Goal: Transaction & Acquisition: Purchase product/service

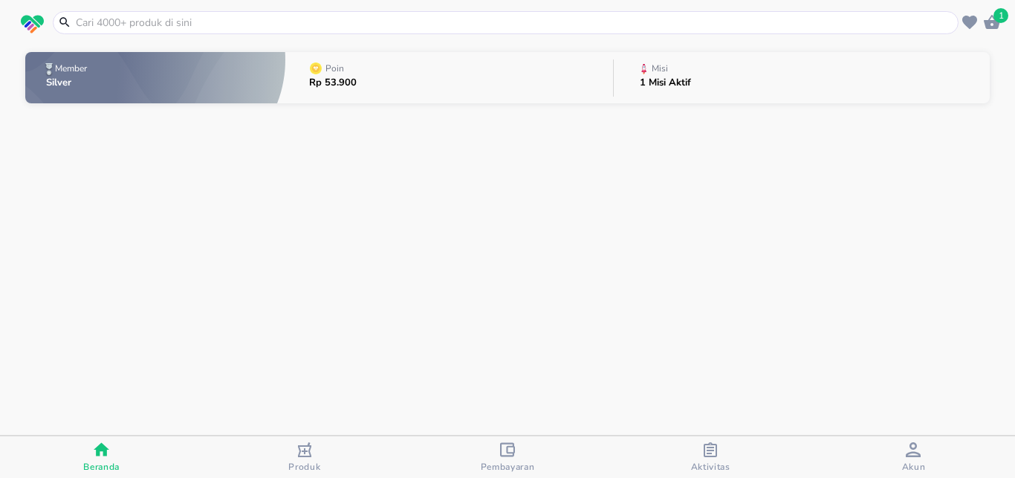
click at [236, 22] on input "text" at bounding box center [514, 23] width 881 height 16
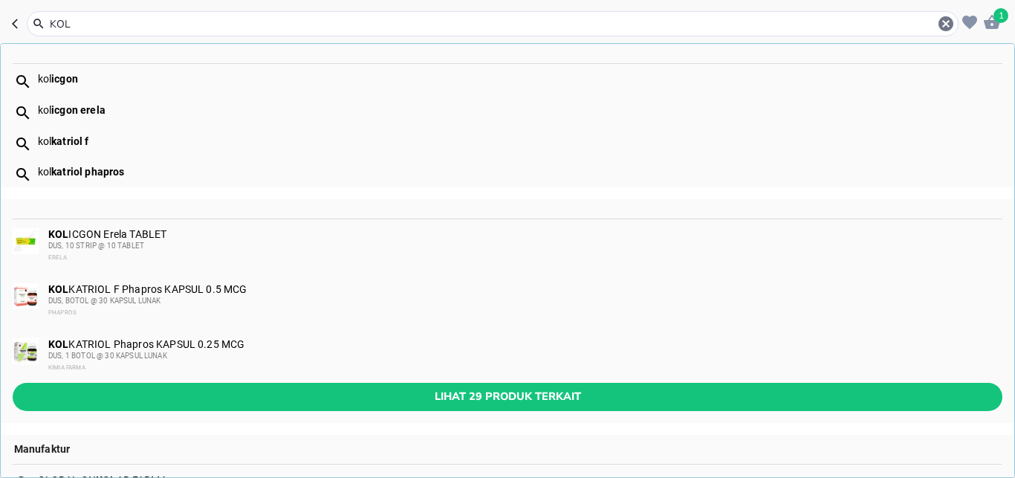
type input "KOL"
click at [143, 136] on div "kol katriol f" at bounding box center [520, 141] width 964 height 12
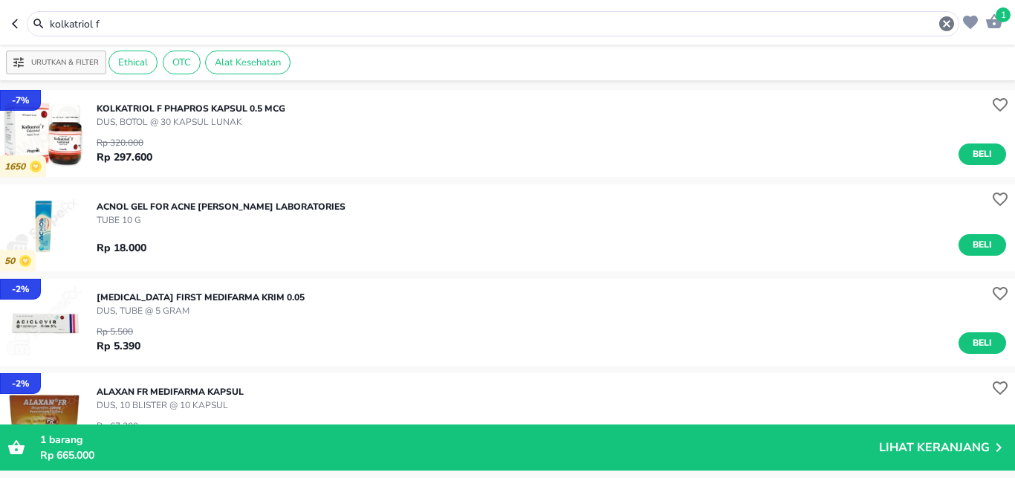
click at [180, 22] on input "kolkatriol f" at bounding box center [493, 24] width 890 height 16
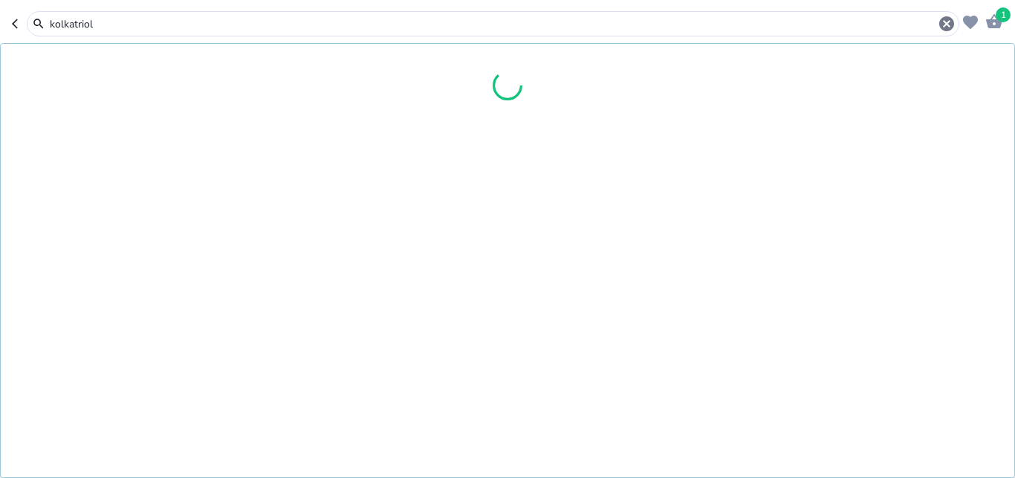
type input "kolkatriol"
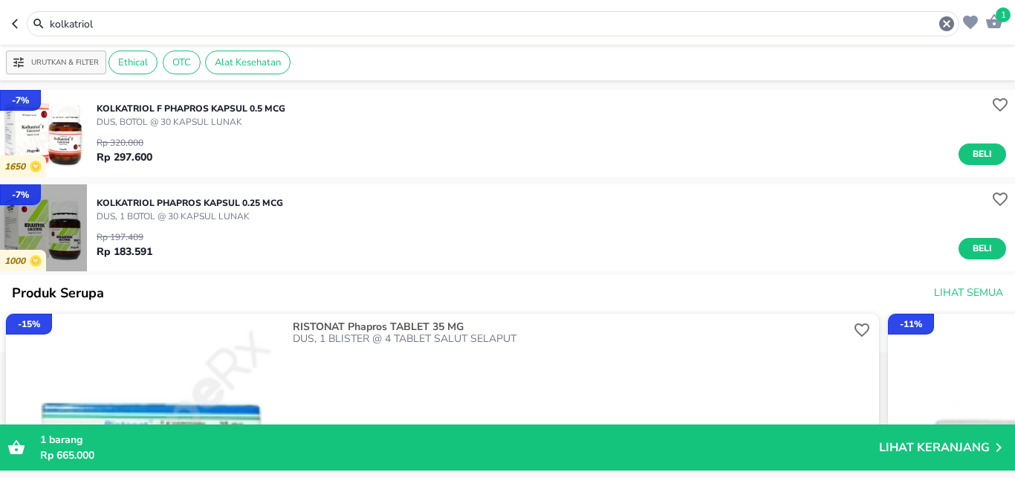
click at [64, 212] on img "button" at bounding box center [43, 227] width 87 height 87
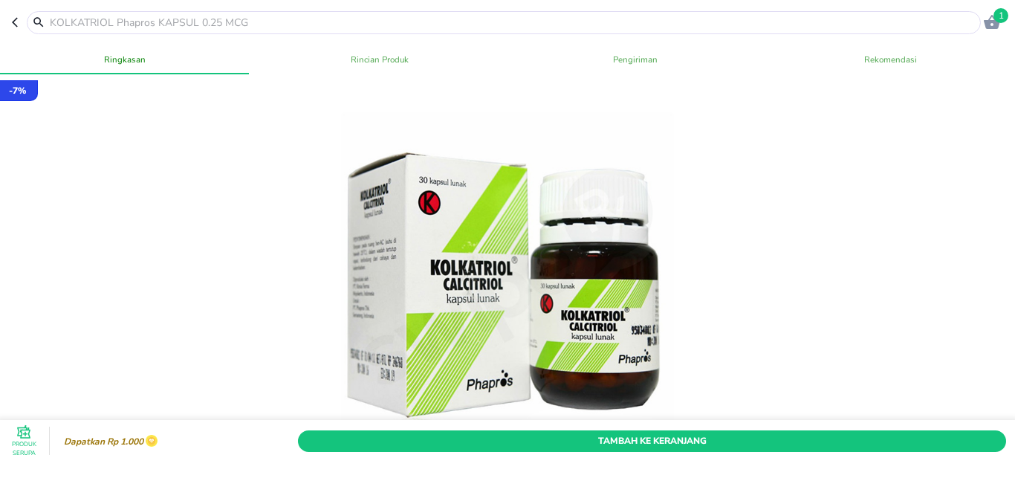
scroll to position [294, 0]
